Goal: Contribute content

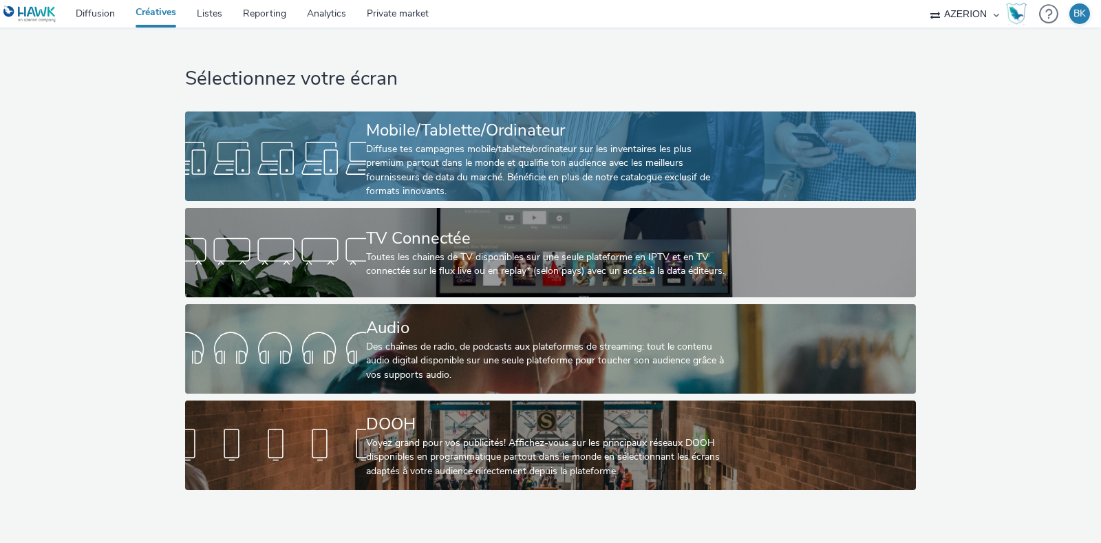
click at [537, 150] on div "Diffuse tes campagnes mobile/tablette/ordinateur sur les inventaires les plus p…" at bounding box center [547, 170] width 363 height 56
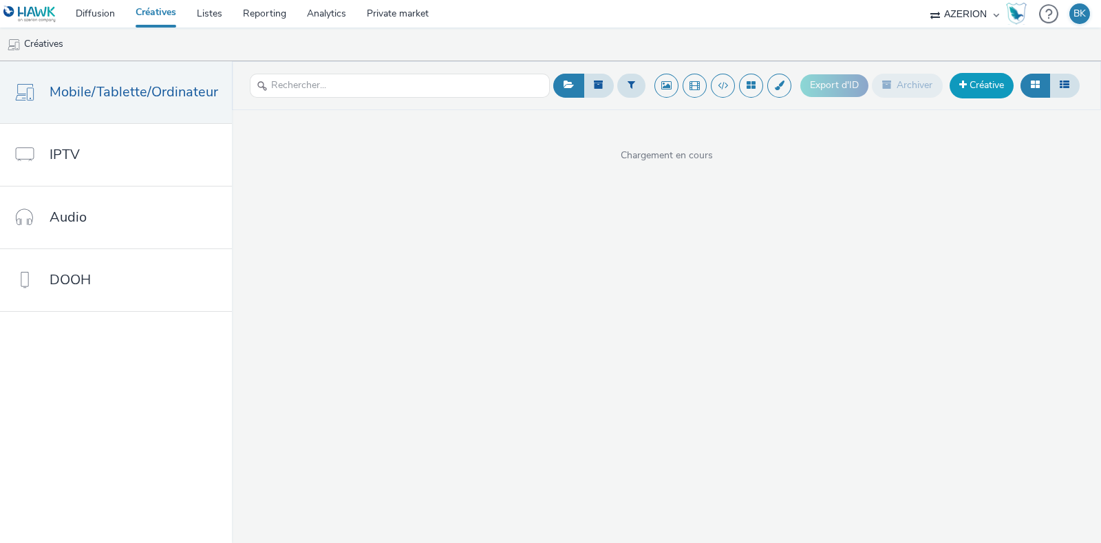
click at [980, 88] on link "Créative" at bounding box center [981, 85] width 64 height 25
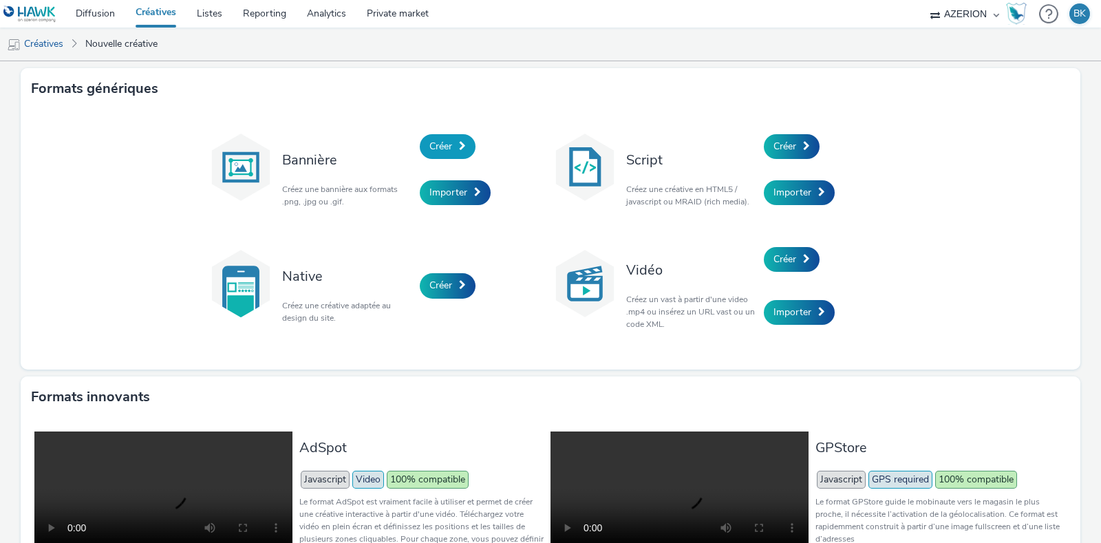
click at [440, 149] on span "Créer" at bounding box center [440, 146] width 23 height 13
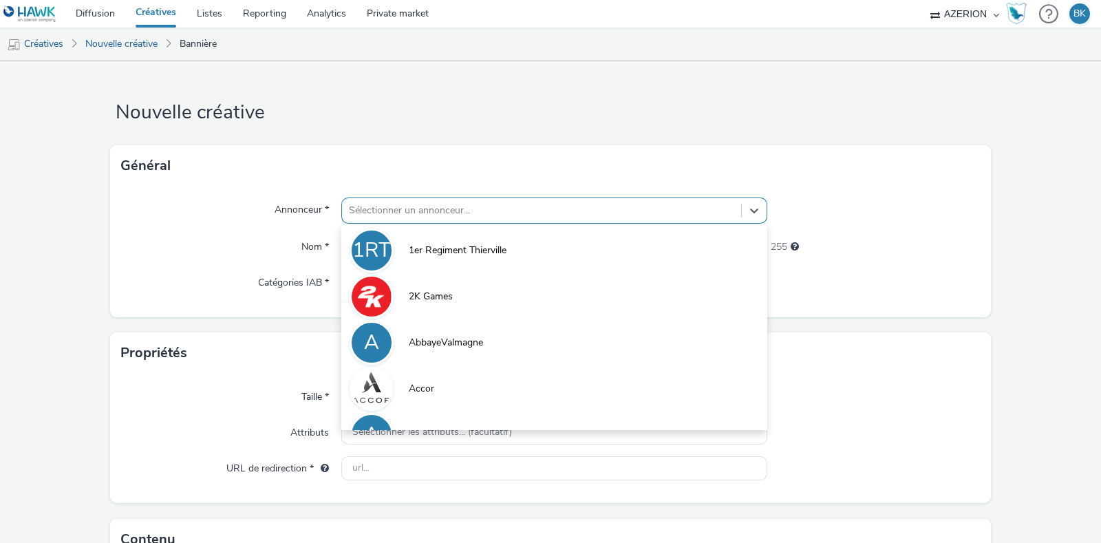
click at [461, 202] on div at bounding box center [541, 210] width 385 height 17
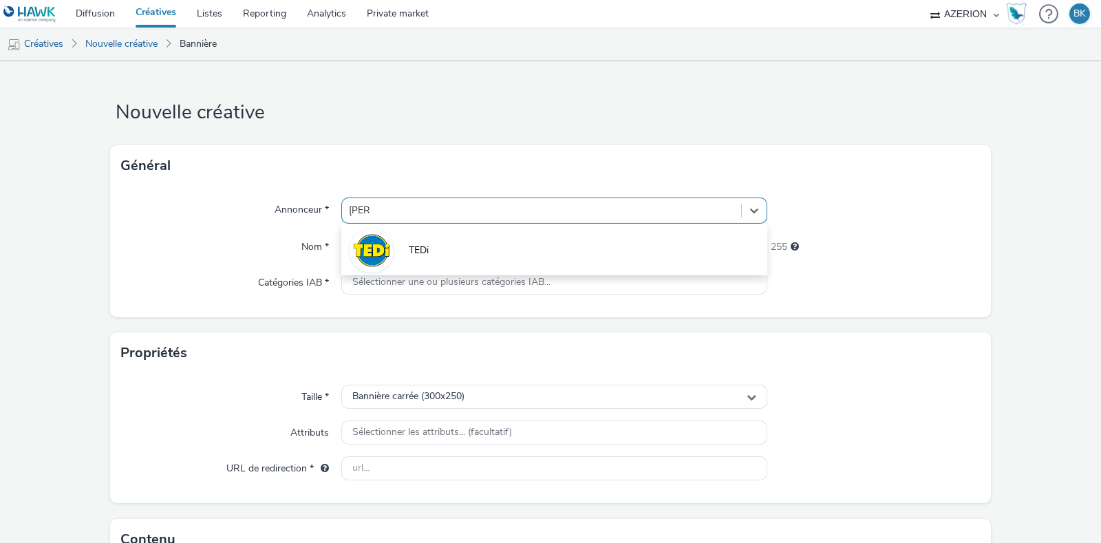
type input "TEDI"
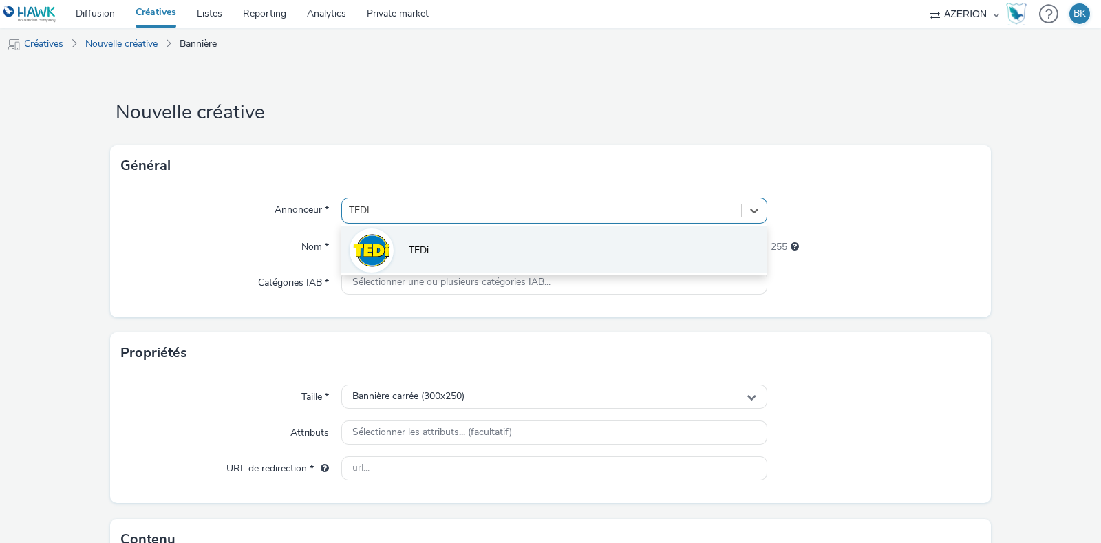
click at [471, 250] on li "TEDi" at bounding box center [554, 249] width 426 height 46
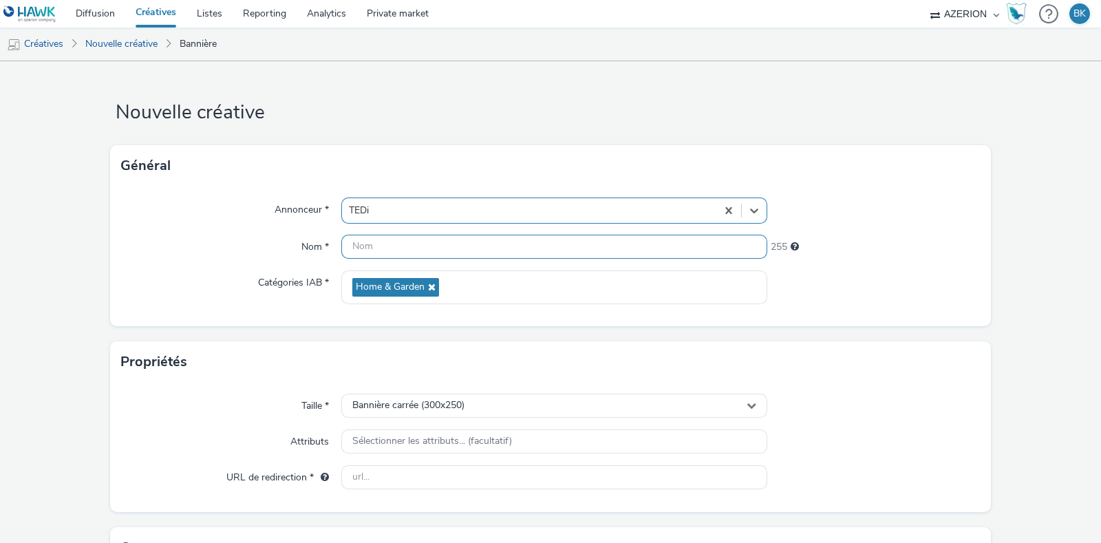
click at [483, 252] on input "text" at bounding box center [554, 247] width 426 height 24
type input "Inter_Alencon"
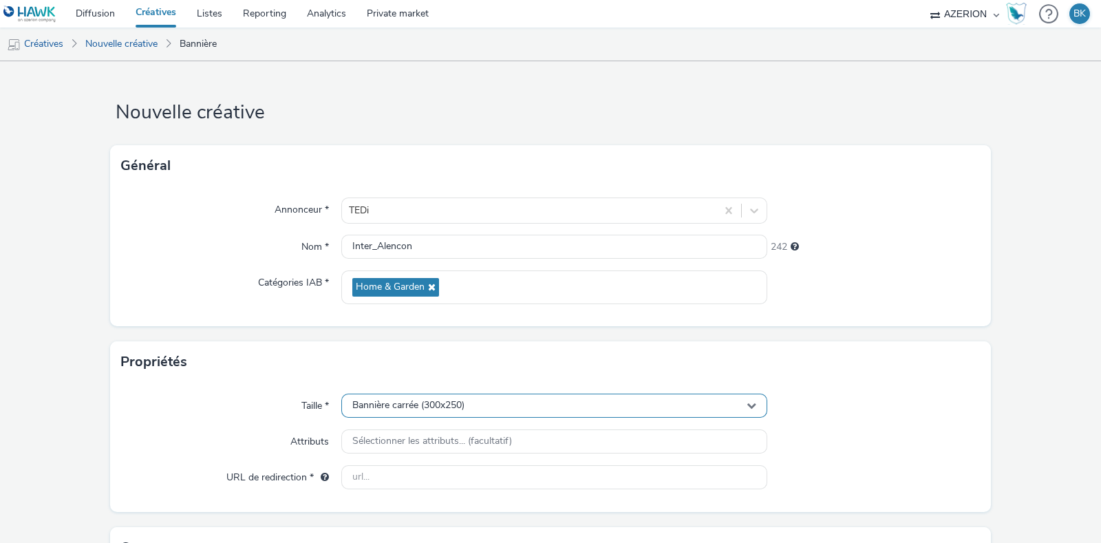
click at [413, 400] on span "Bannière carrée (300x250)" at bounding box center [408, 406] width 112 height 12
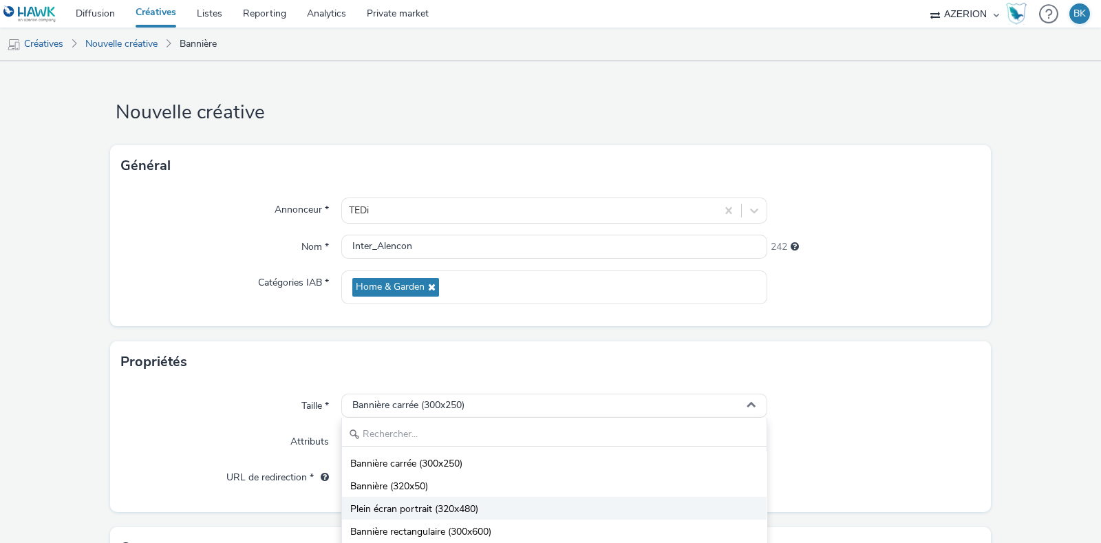
click at [521, 500] on li "Plein écran portrait (320x480)" at bounding box center [554, 508] width 424 height 23
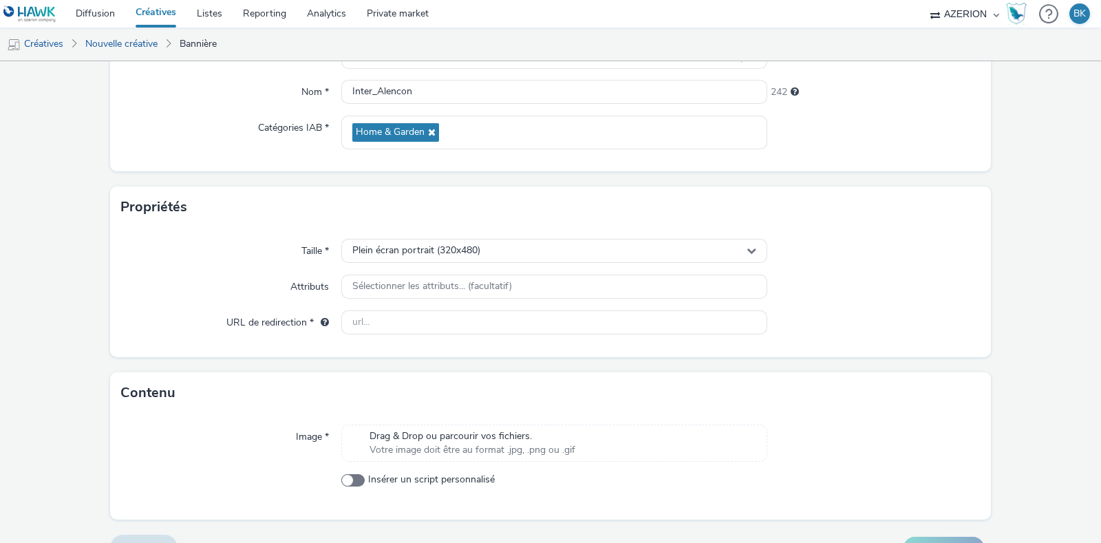
scroll to position [171, 0]
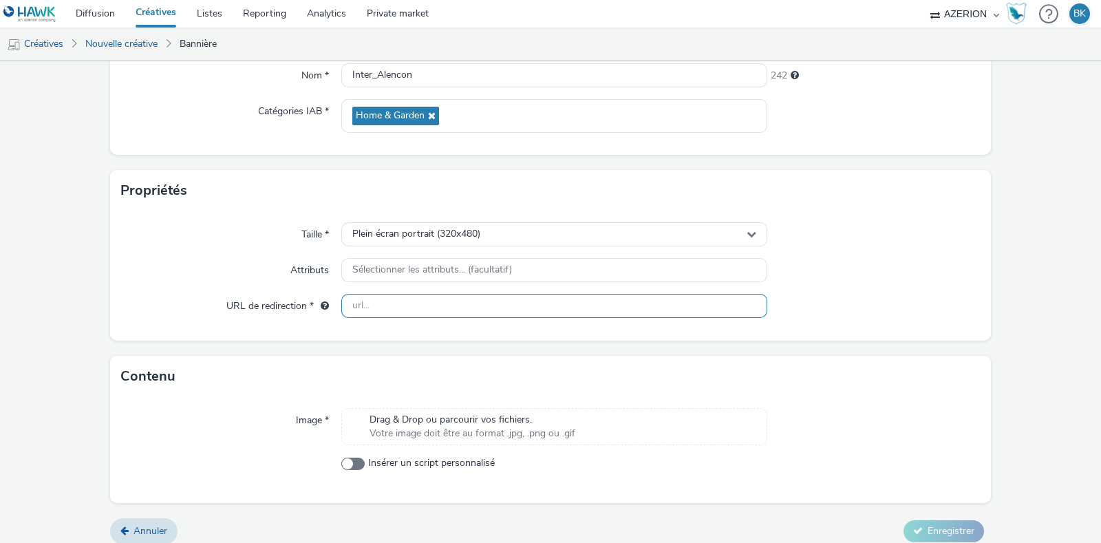
drag, startPoint x: 452, startPoint y: 296, endPoint x: 382, endPoint y: 250, distance: 83.6
click at [452, 296] on input "text" at bounding box center [554, 306] width 426 height 24
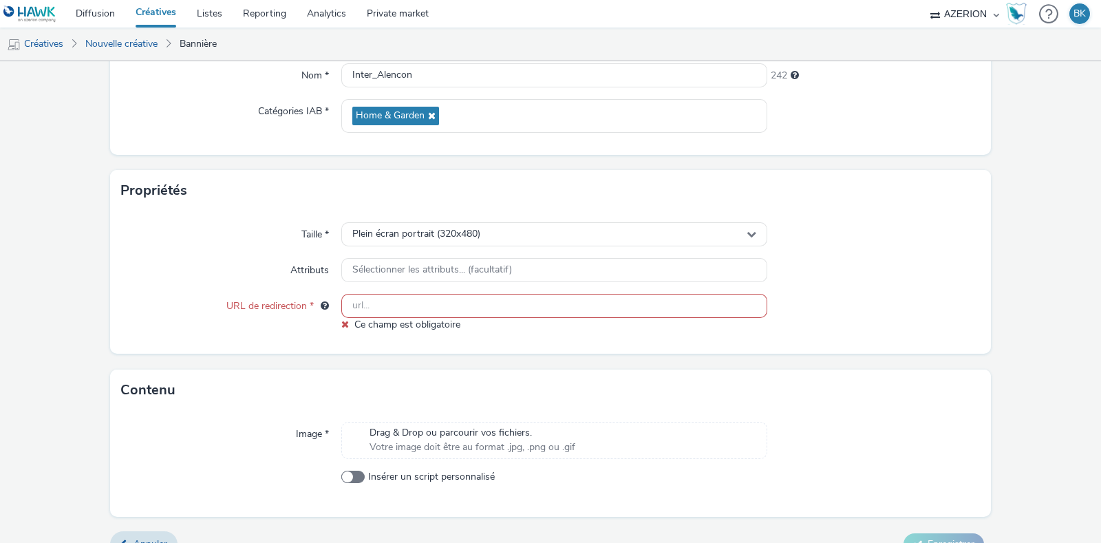
paste input "[URL][DOMAIN_NAME]"
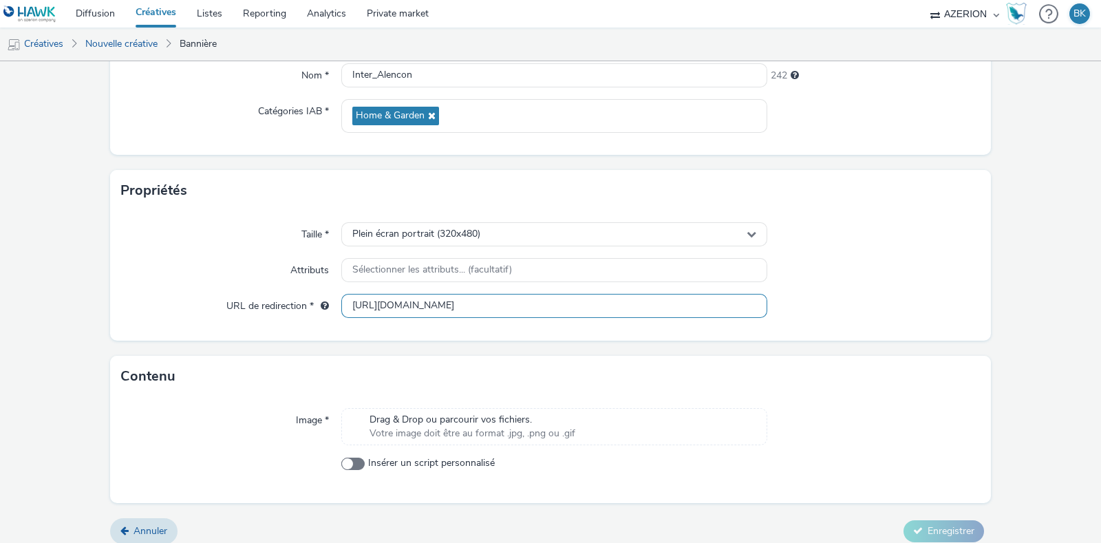
type input "[URL][DOMAIN_NAME]"
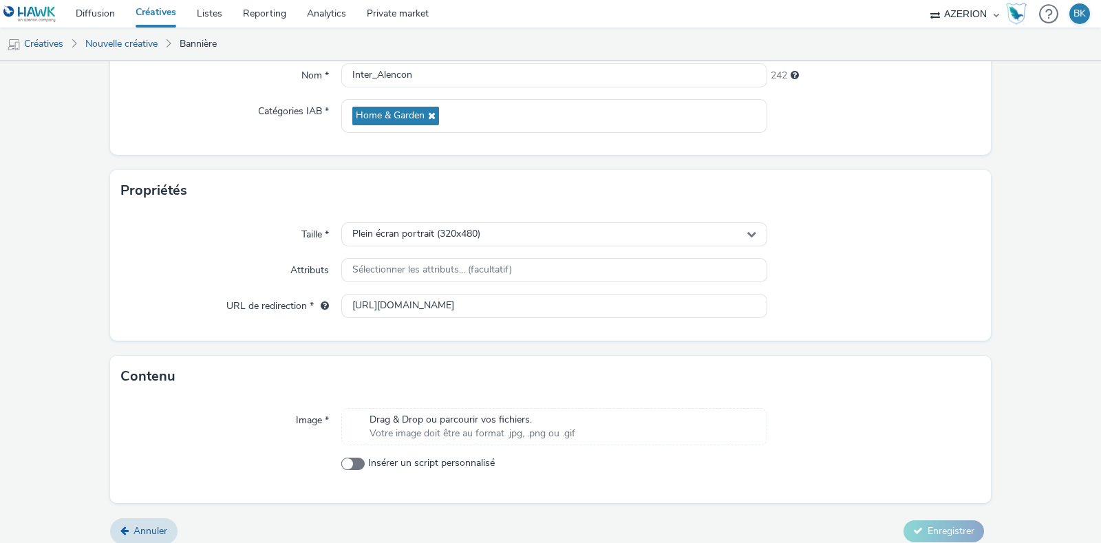
click at [846, 321] on div "Taille * Plein écran portrait (320x480) Attributs Sélectionner les attributs...…" at bounding box center [550, 275] width 881 height 129
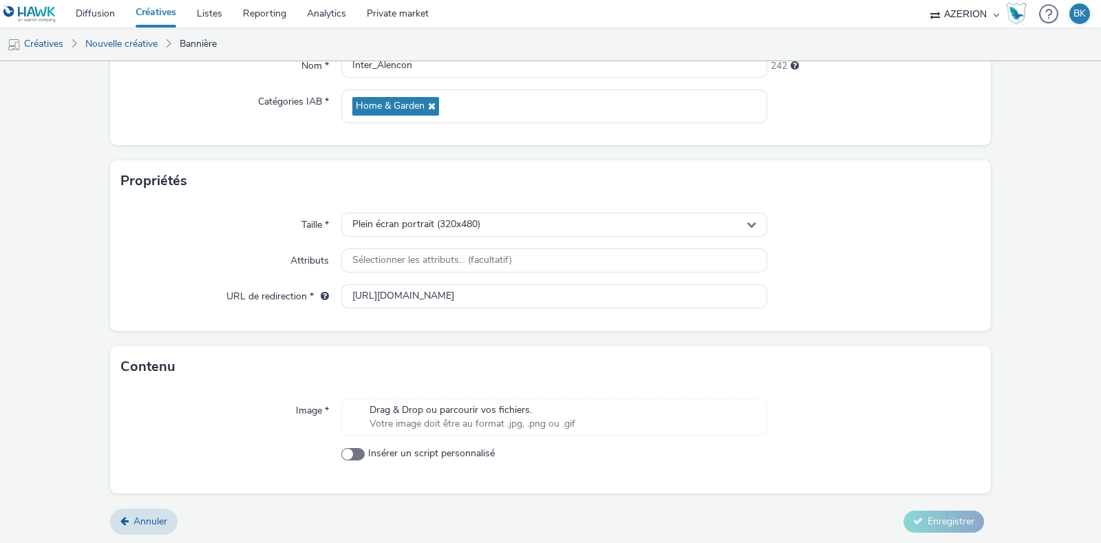
scroll to position [182, 0]
click at [572, 416] on div "Drag & Drop ou parcourir vos fichiers. Votre image doit être au format .jpg, .p…" at bounding box center [472, 416] width 219 height 28
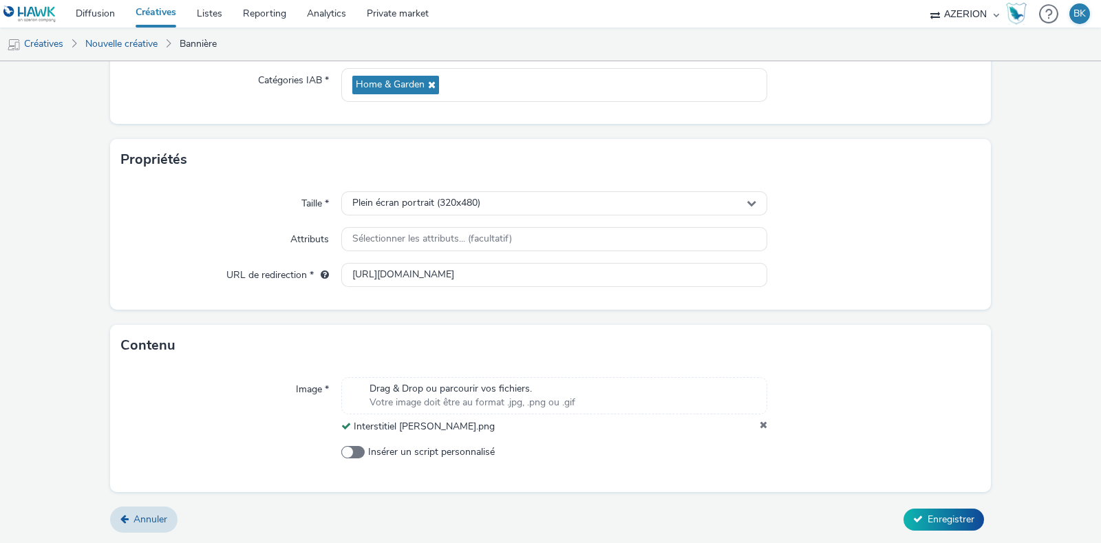
scroll to position [202, 0]
click at [946, 522] on span "Enregistrer" at bounding box center [950, 519] width 47 height 13
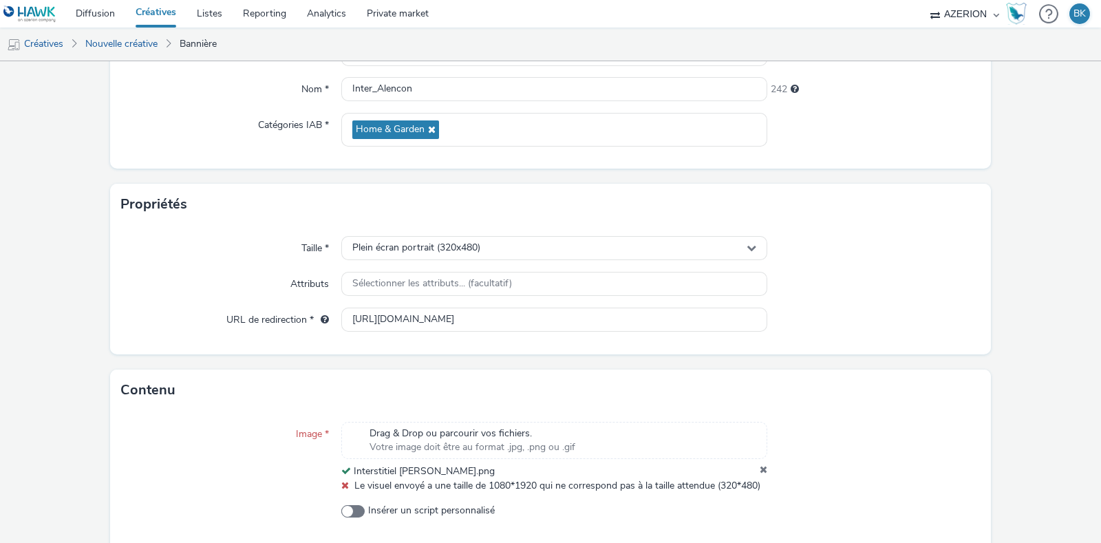
scroll to position [230, 0]
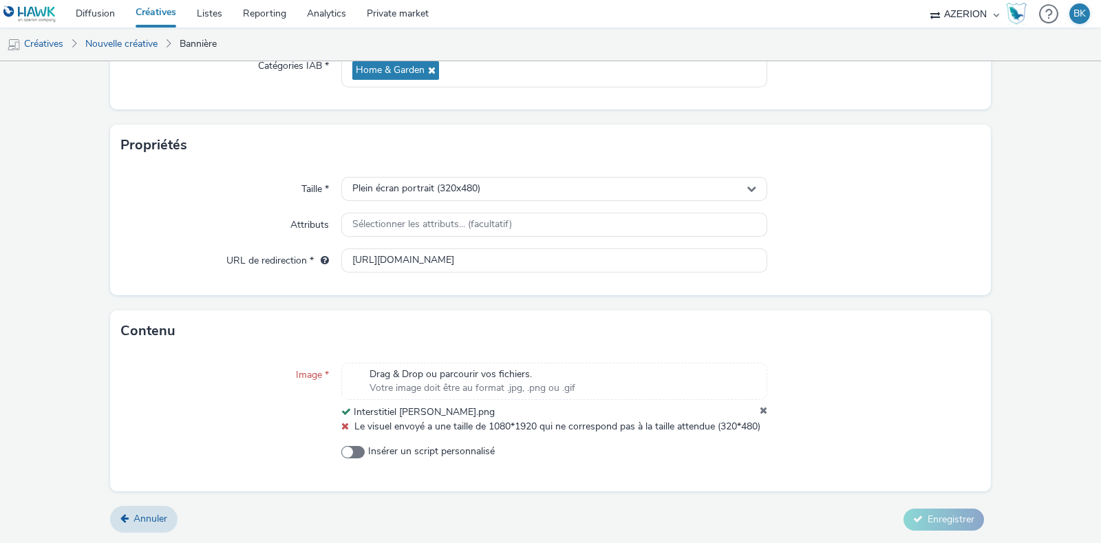
click at [747, 405] on div "Interstitiel [PERSON_NAME].png" at bounding box center [554, 412] width 426 height 14
click at [759, 405] on icon at bounding box center [763, 412] width 8 height 14
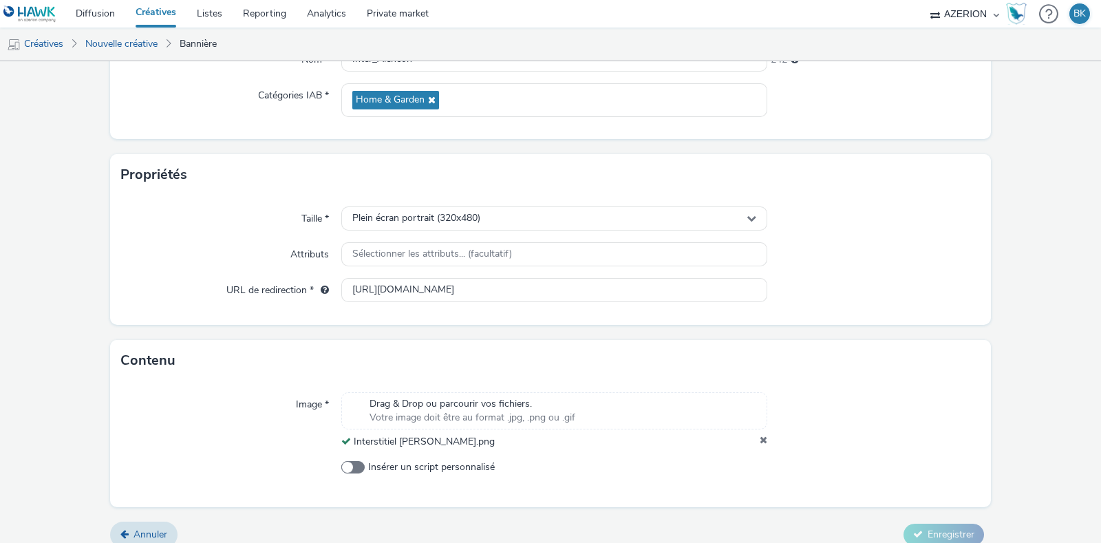
scroll to position [187, 0]
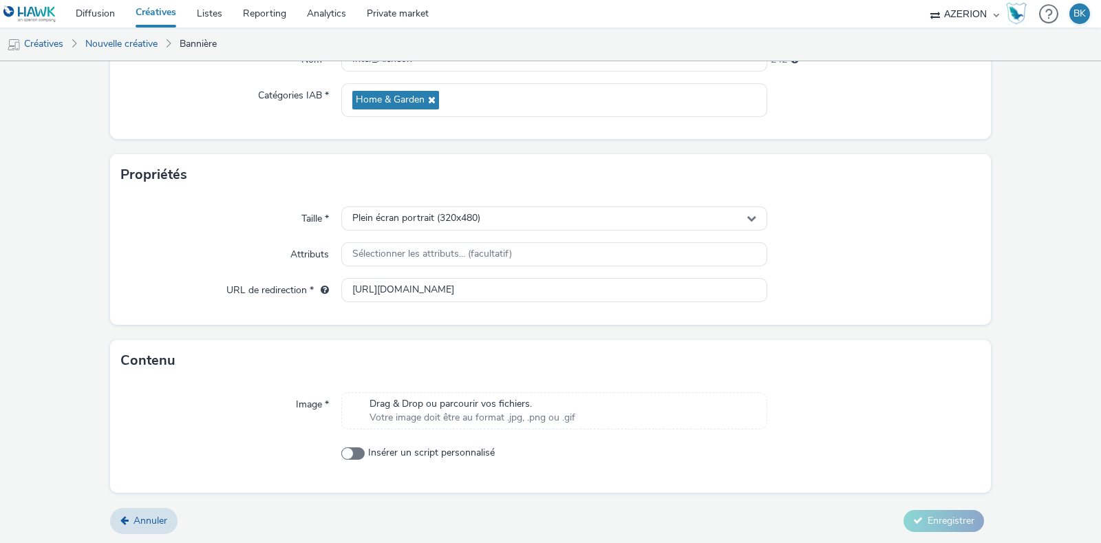
click at [429, 420] on div "Drag & Drop ou parcourir vos fichiers. Votre image doit être au format .jpg, .p…" at bounding box center [554, 410] width 426 height 37
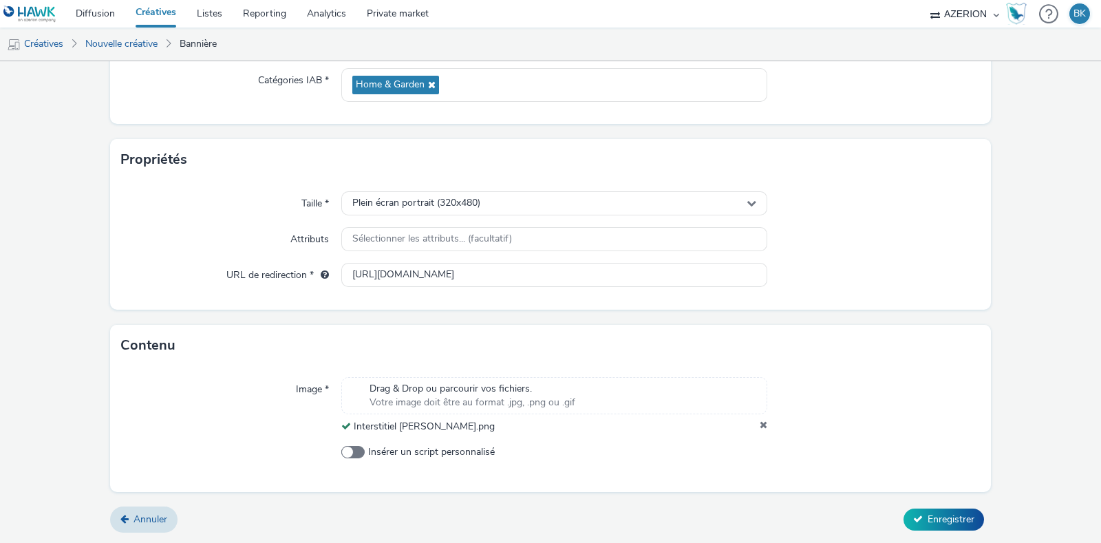
scroll to position [202, 0]
click at [929, 510] on button "Enregistrer" at bounding box center [943, 520] width 80 height 22
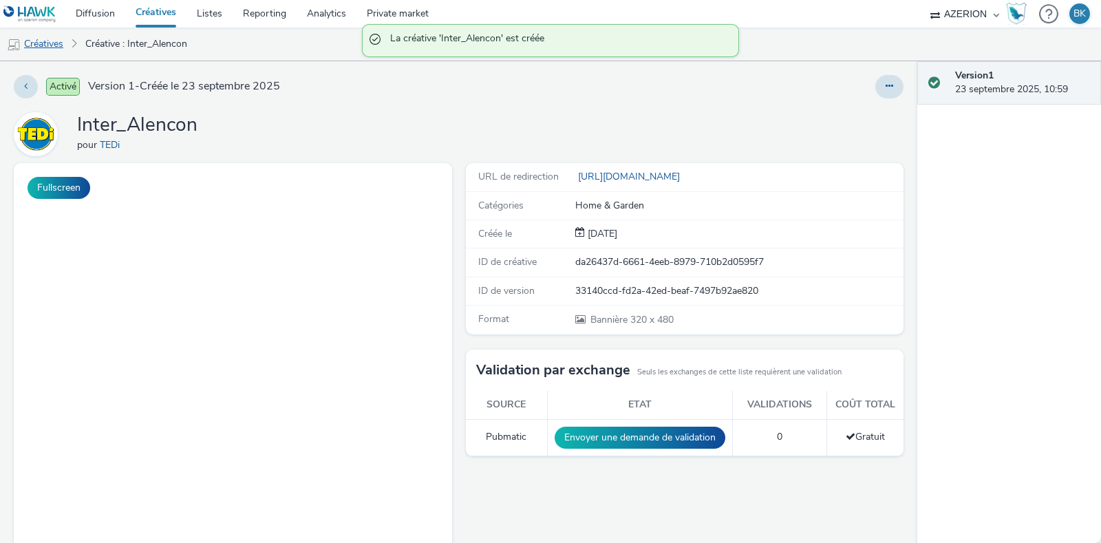
click at [41, 46] on link "Créatives" at bounding box center [35, 44] width 70 height 33
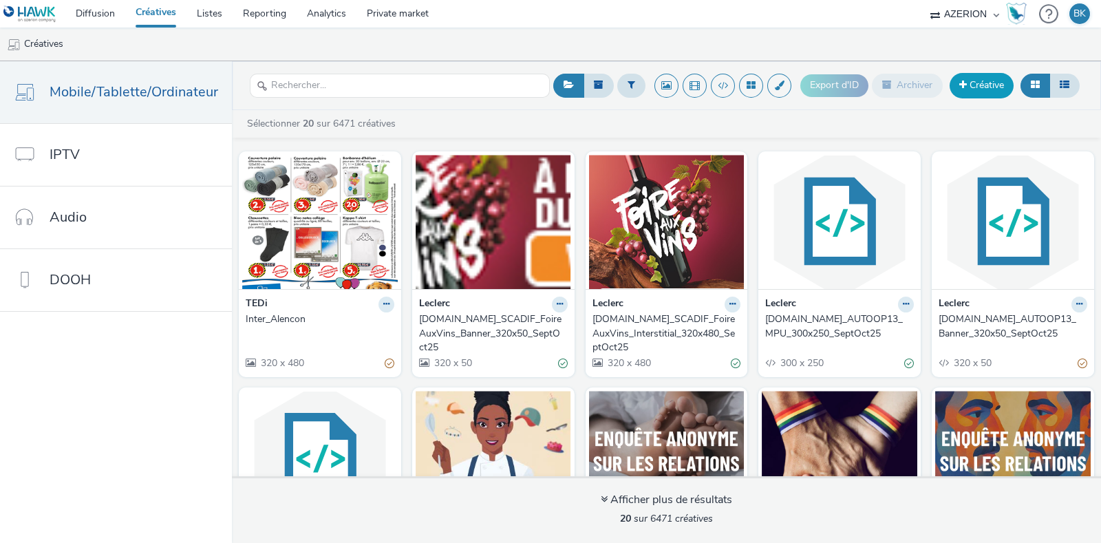
click at [973, 80] on link "Créative" at bounding box center [981, 85] width 64 height 25
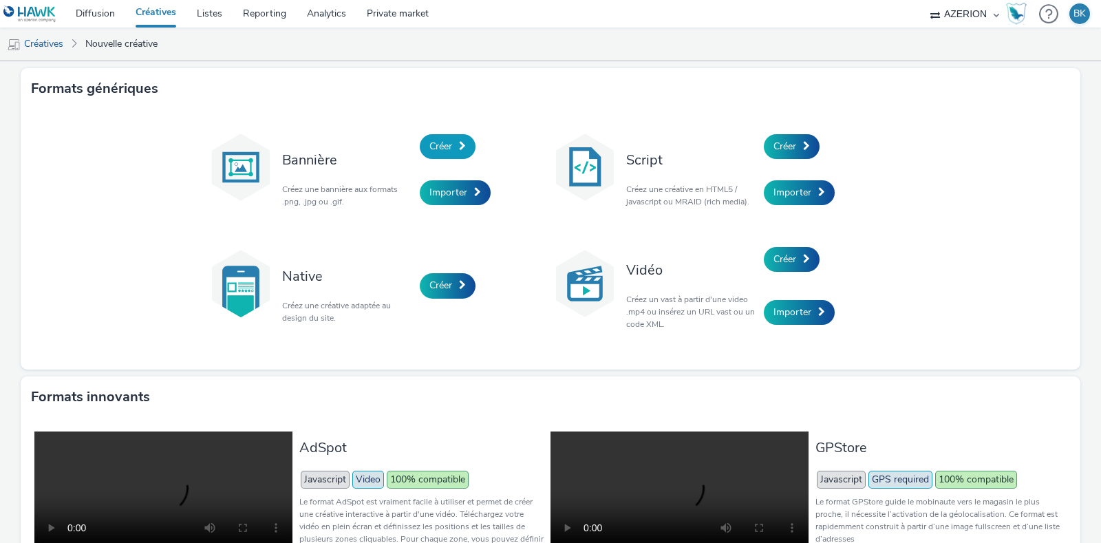
click at [429, 143] on span "Créer" at bounding box center [440, 146] width 23 height 13
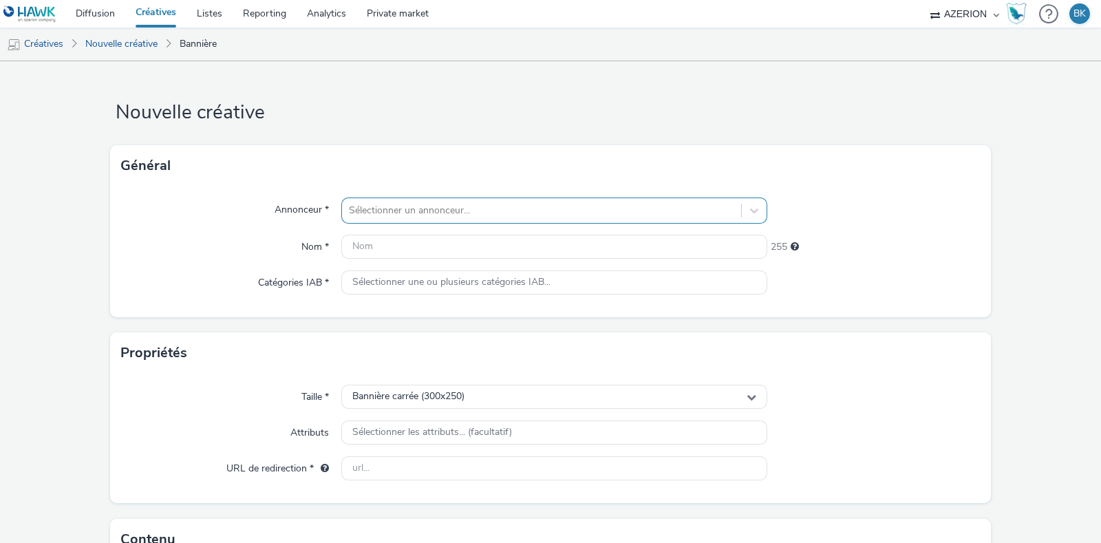
click at [433, 210] on div at bounding box center [541, 210] width 385 height 17
type input "TEDI"
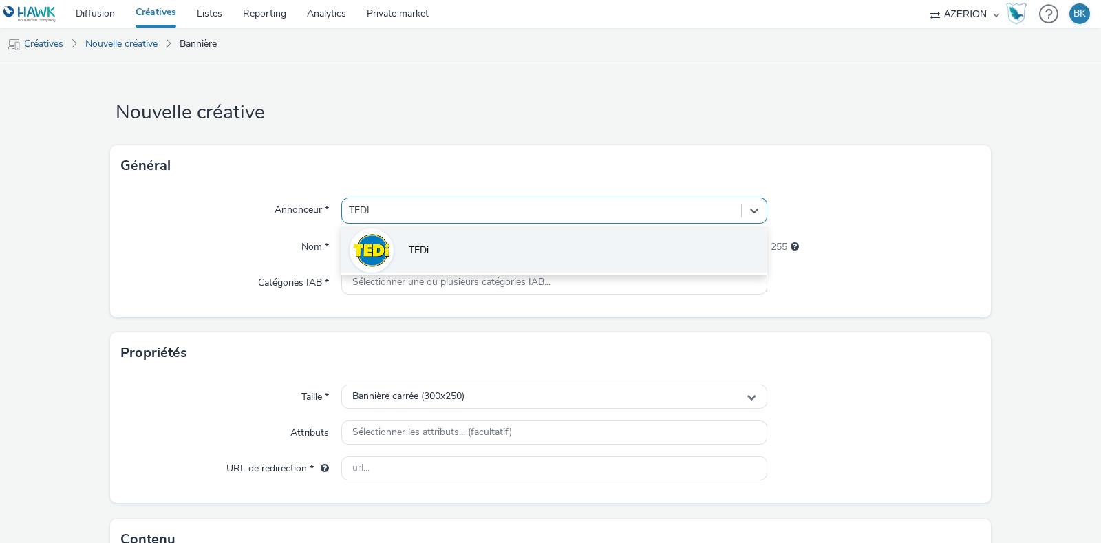
click at [398, 250] on li "TEDi" at bounding box center [554, 249] width 426 height 46
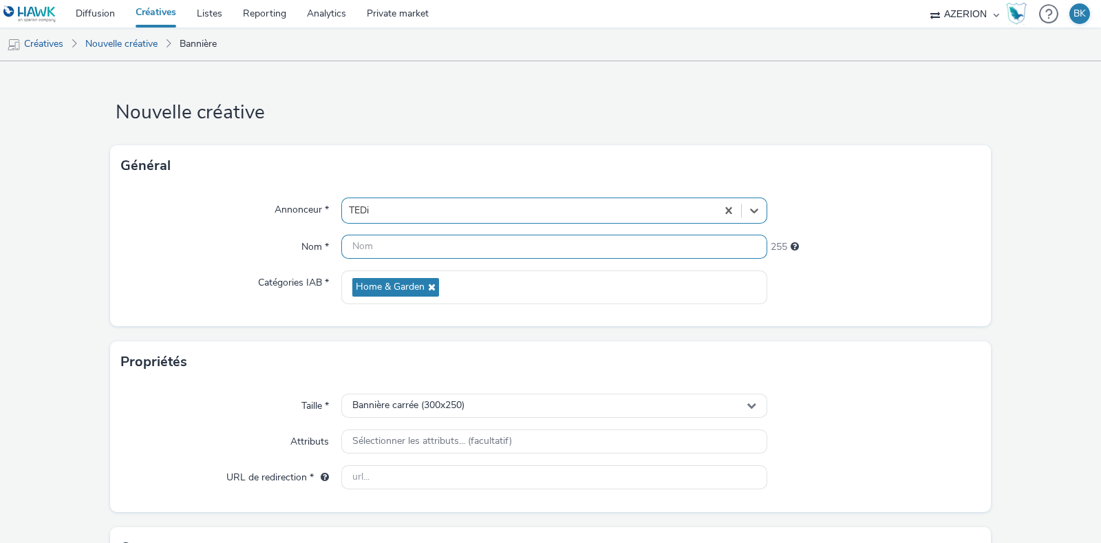
click at [466, 249] on input "text" at bounding box center [554, 247] width 426 height 24
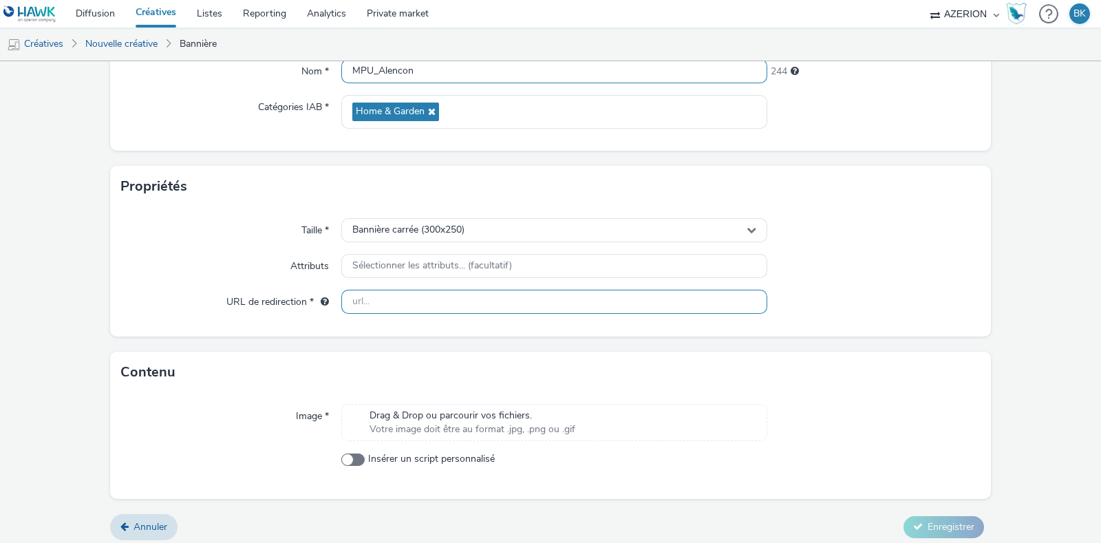
scroll to position [182, 0]
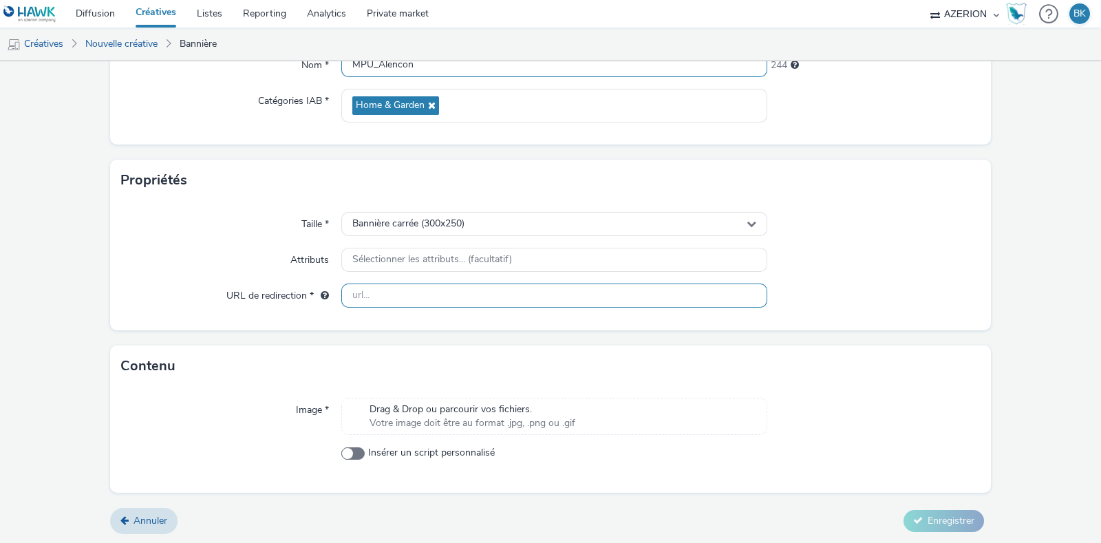
type input "MPU_Alencon"
click at [539, 298] on input "text" at bounding box center [554, 295] width 426 height 24
paste input "[URL][DOMAIN_NAME]"
type input "[URL][DOMAIN_NAME]"
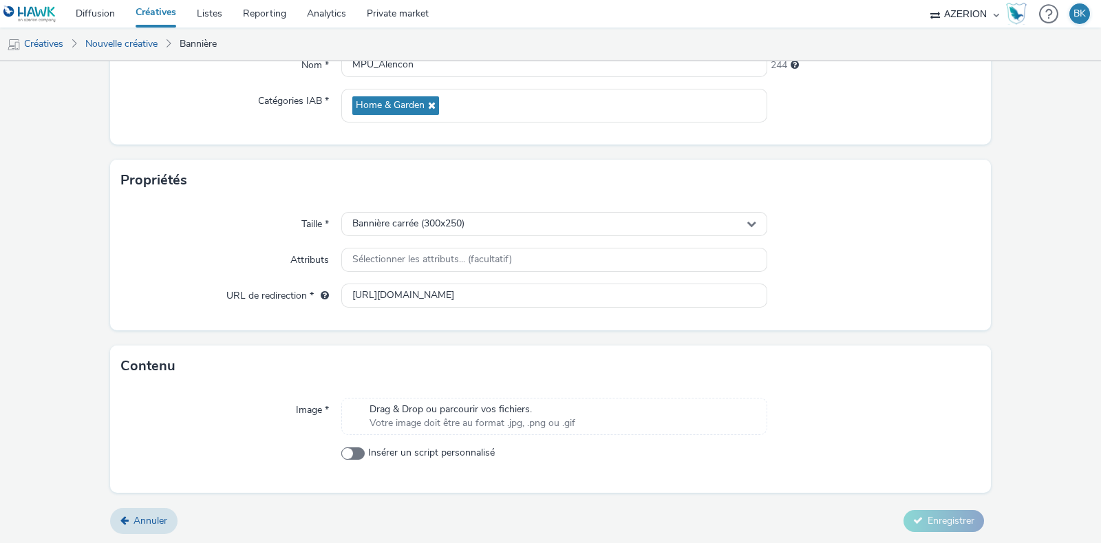
click at [810, 368] on div "Contenu" at bounding box center [550, 365] width 881 height 41
click at [492, 417] on span "Votre image doit être au format .jpg, .png ou .gif" at bounding box center [472, 423] width 206 height 14
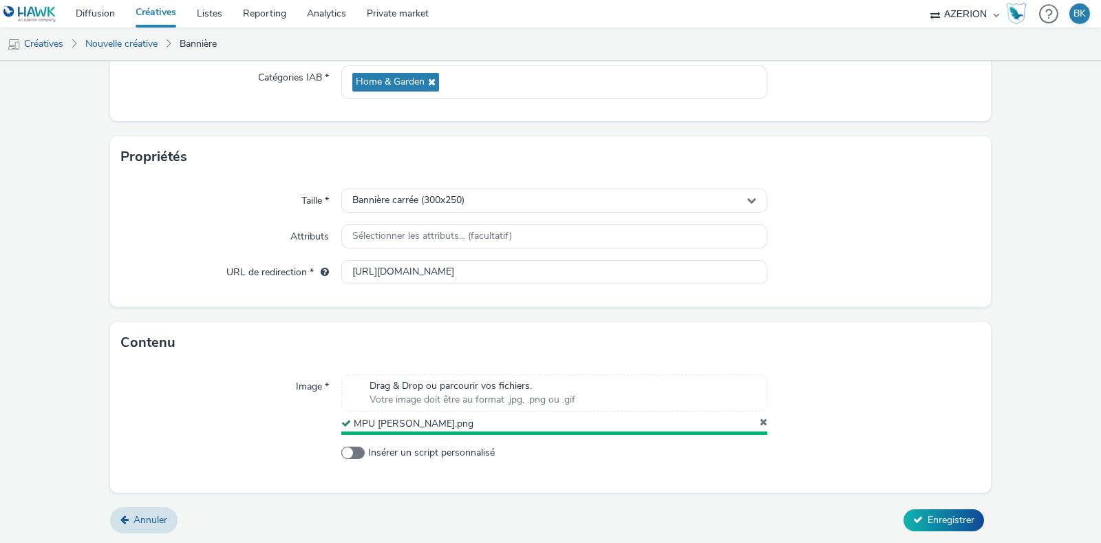
scroll to position [202, 0]
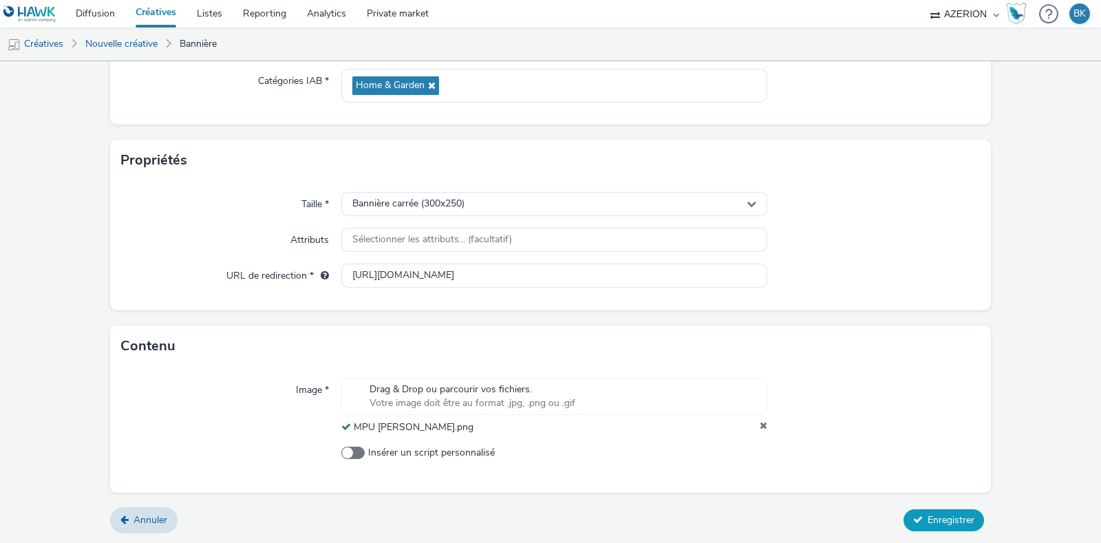
click at [943, 518] on span "Enregistrer" at bounding box center [950, 519] width 47 height 13
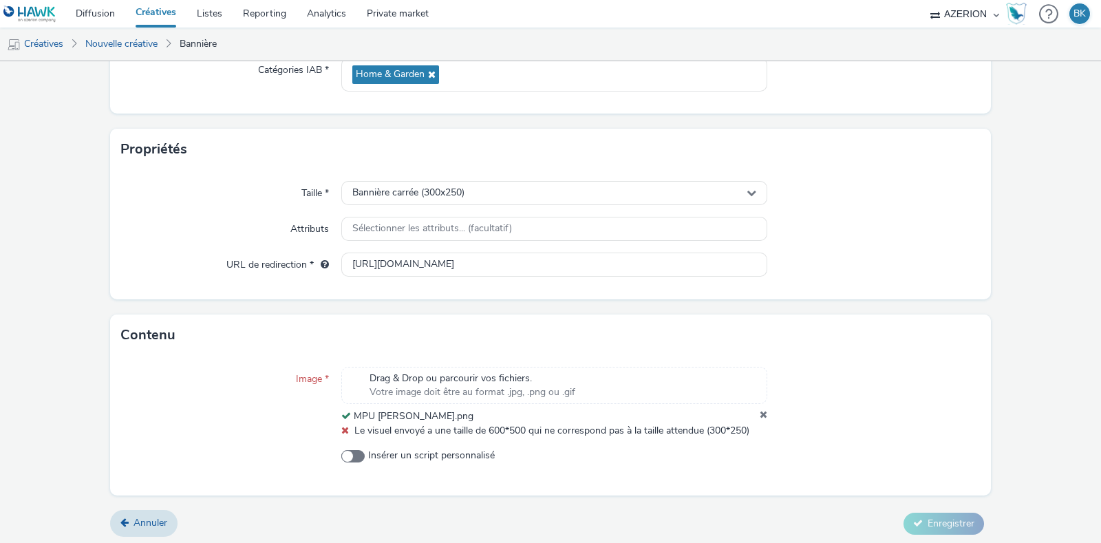
scroll to position [215, 0]
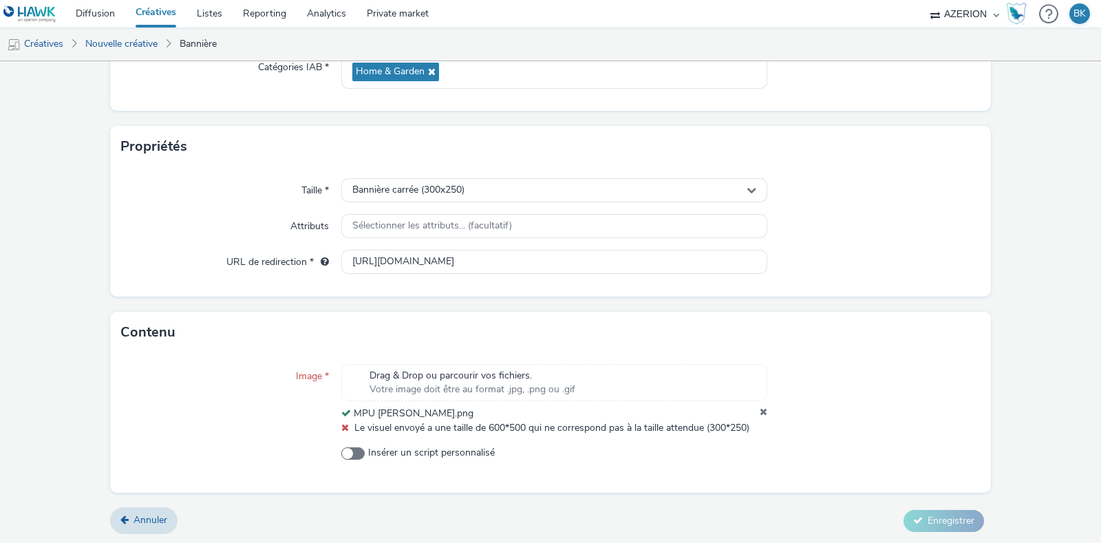
click at [759, 413] on icon at bounding box center [763, 414] width 8 height 14
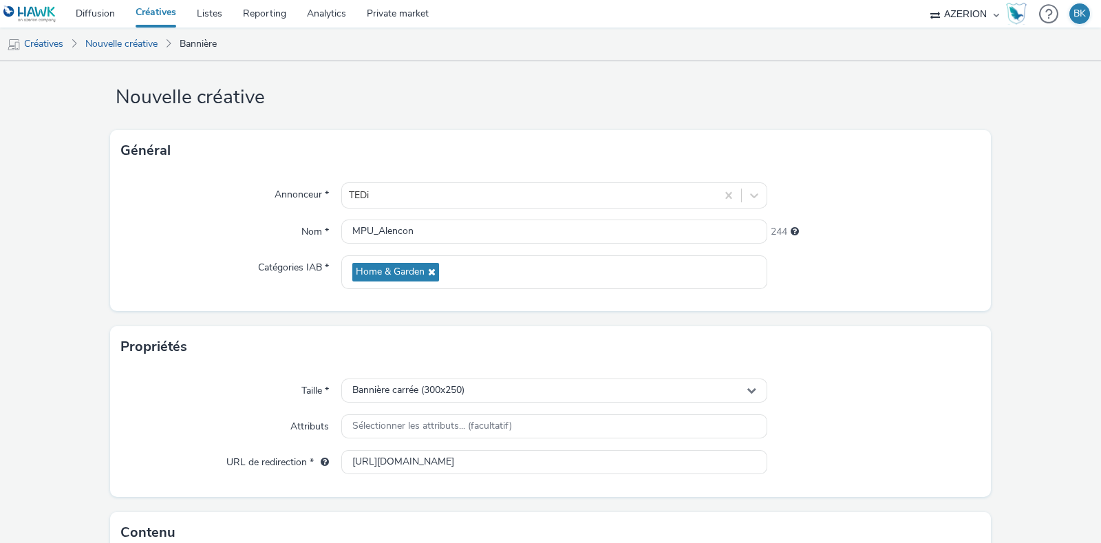
scroll to position [187, 0]
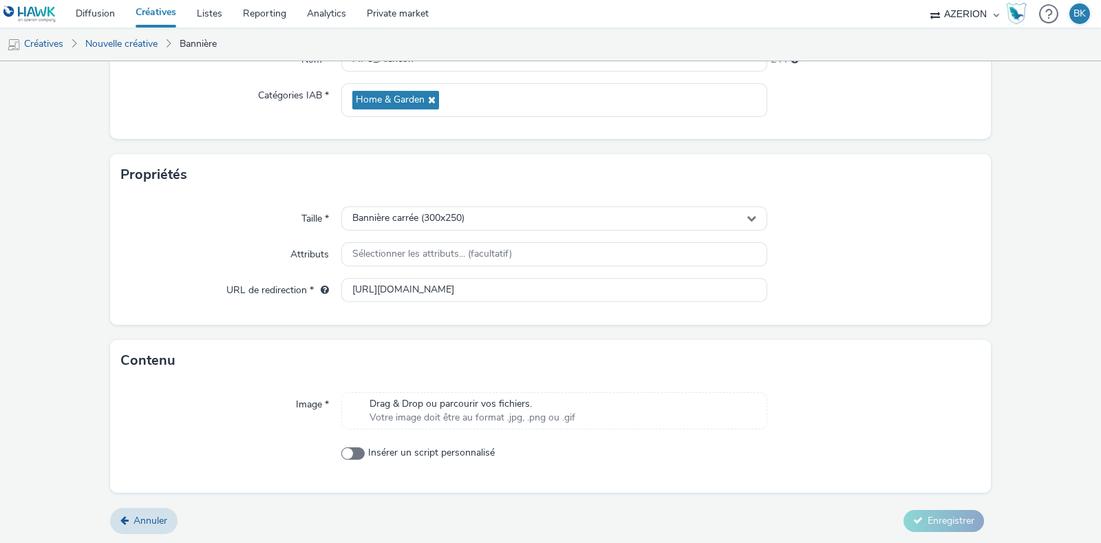
drag, startPoint x: 418, startPoint y: 404, endPoint x: 419, endPoint y: 411, distance: 7.0
click at [419, 411] on div "Drag & Drop ou parcourir vos fichiers. Votre image doit être au format .jpg, .p…" at bounding box center [472, 411] width 219 height 28
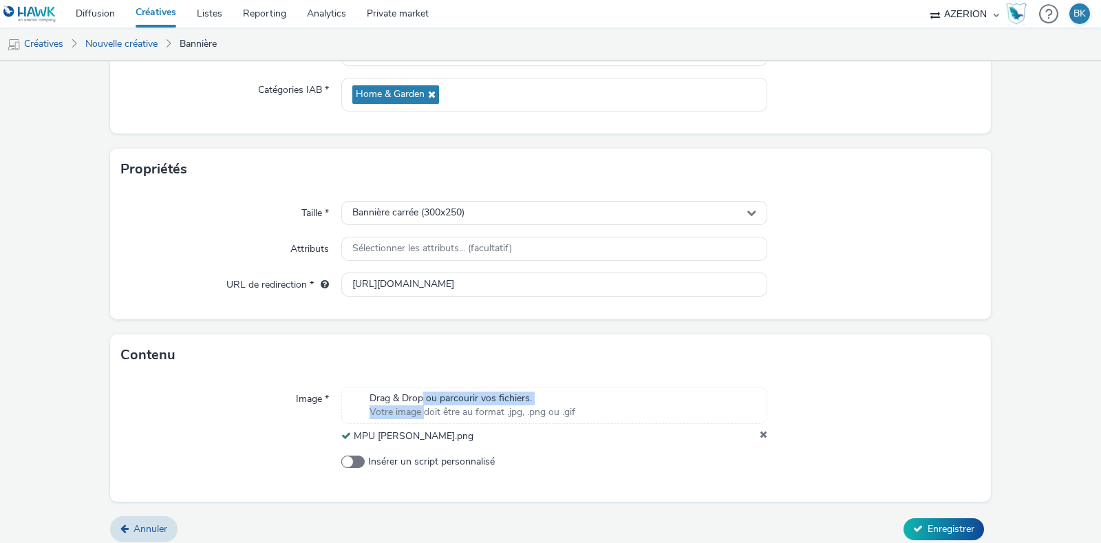
scroll to position [202, 0]
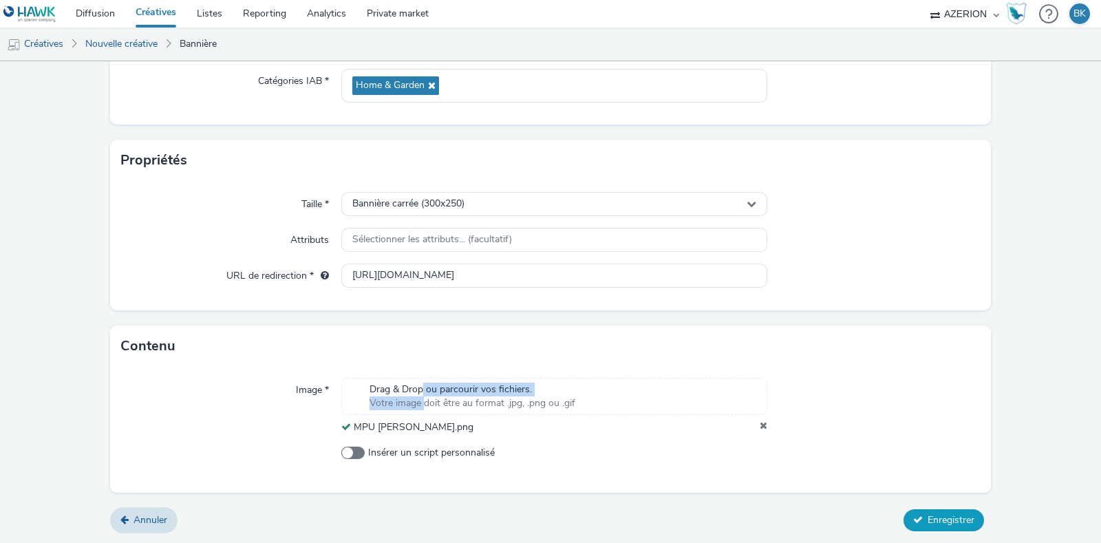
click at [943, 513] on span "Enregistrer" at bounding box center [950, 519] width 47 height 13
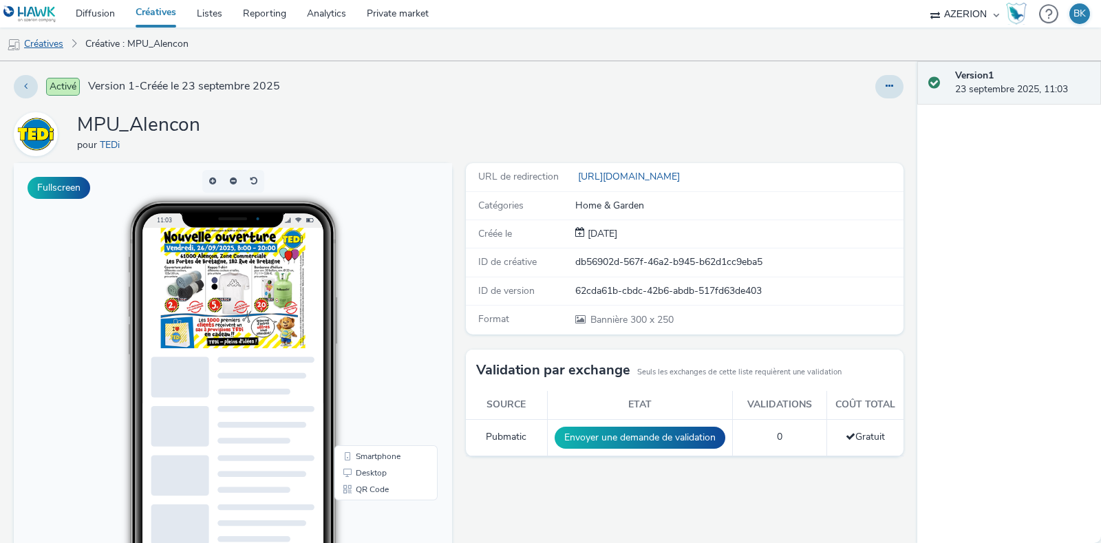
click at [43, 41] on link "Créatives" at bounding box center [35, 44] width 70 height 33
